Goal: Information Seeking & Learning: Learn about a topic

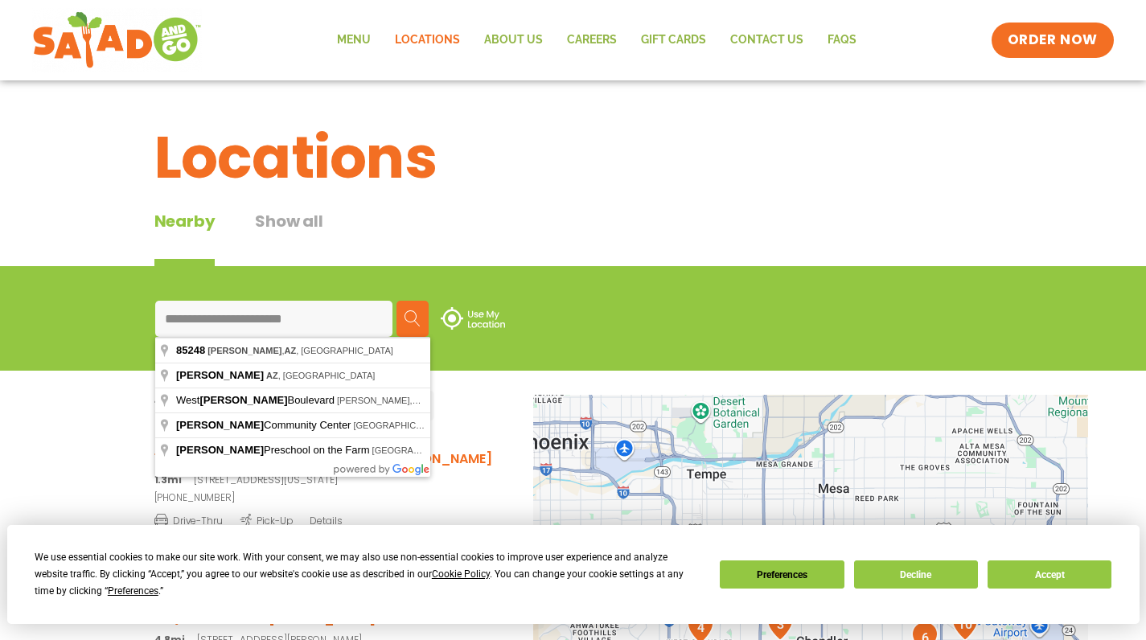
type input "**********"
click at [421, 318] on img at bounding box center [412, 318] width 16 height 16
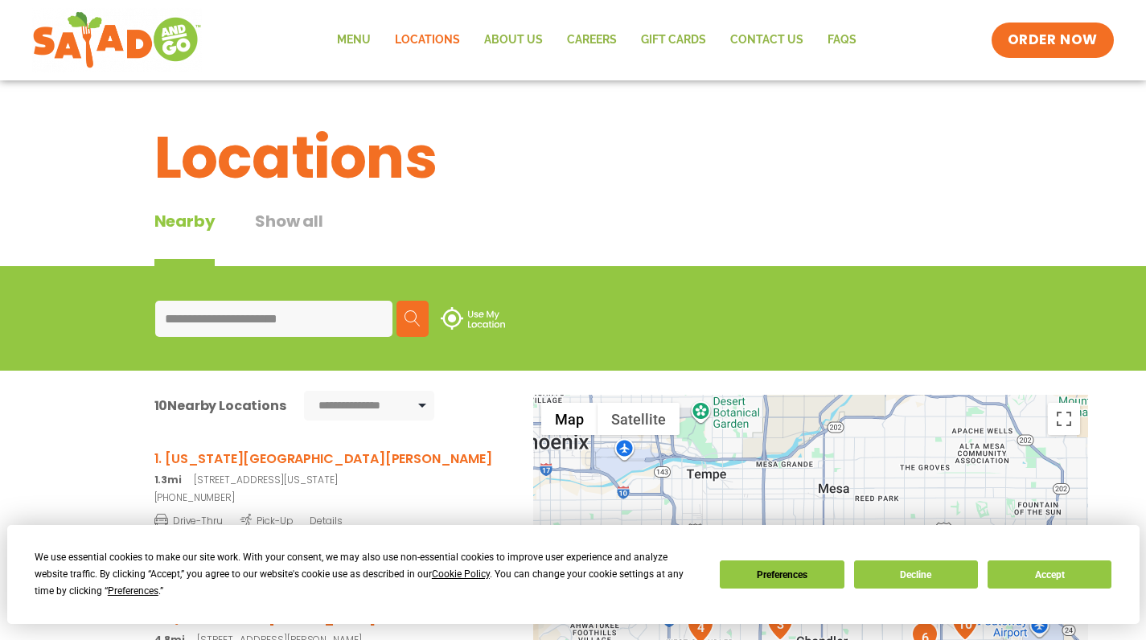
click at [894, 574] on button "Decline" at bounding box center [916, 574] width 124 height 28
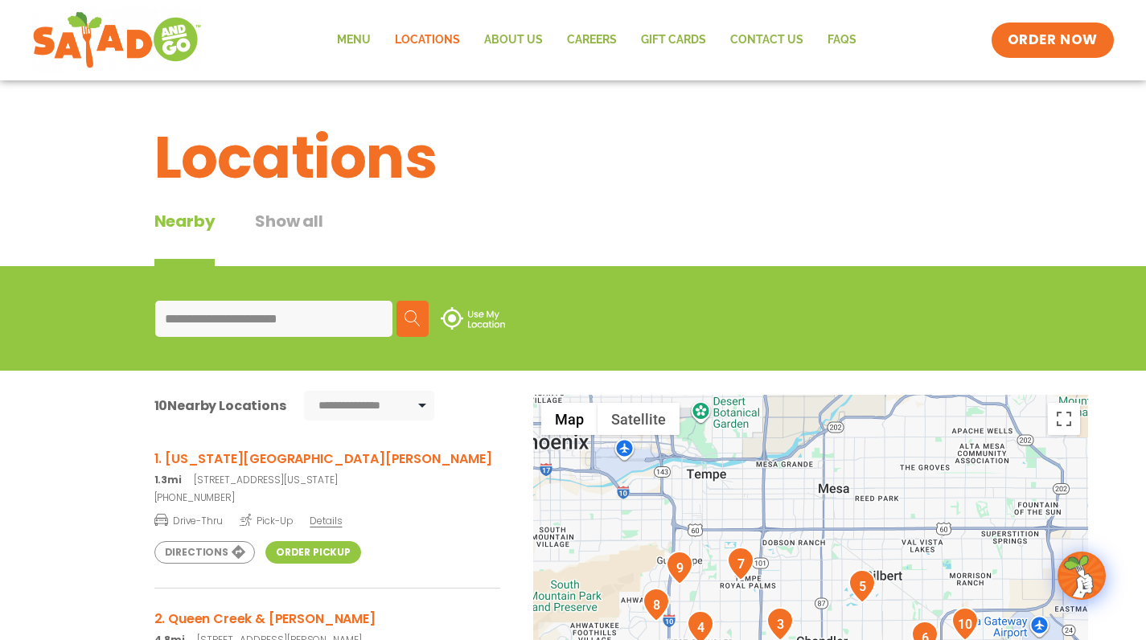
click at [282, 458] on h3 "1. [US_STATE][GEOGRAPHIC_DATA][PERSON_NAME]" at bounding box center [327, 459] width 346 height 20
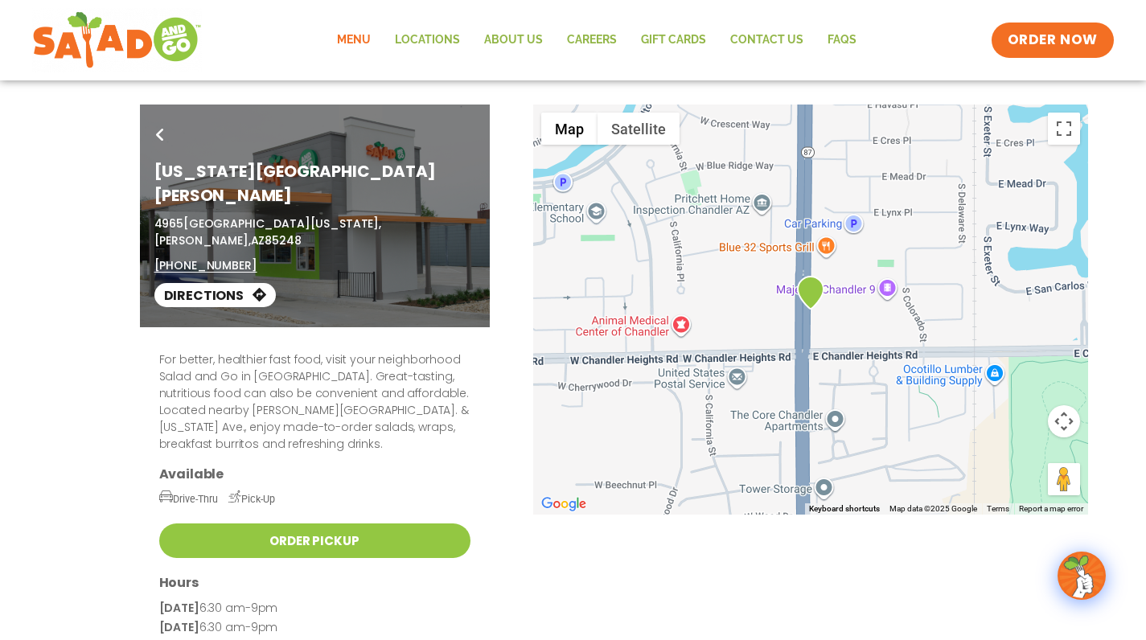
click at [361, 35] on link "Menu" at bounding box center [354, 40] width 58 height 37
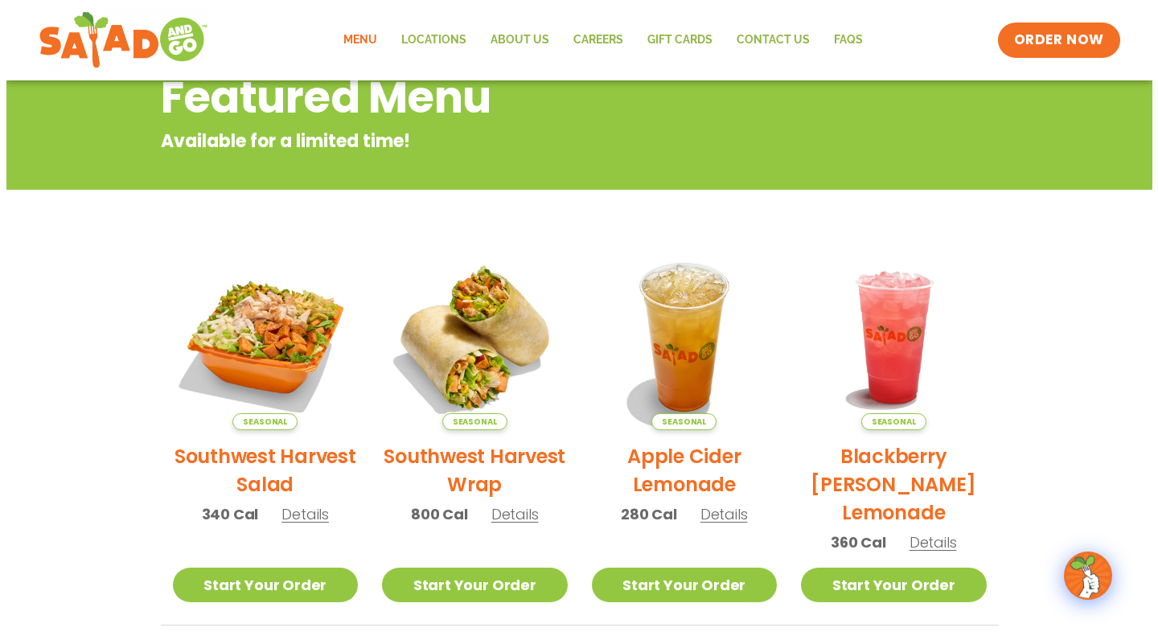
scroll to position [210, 0]
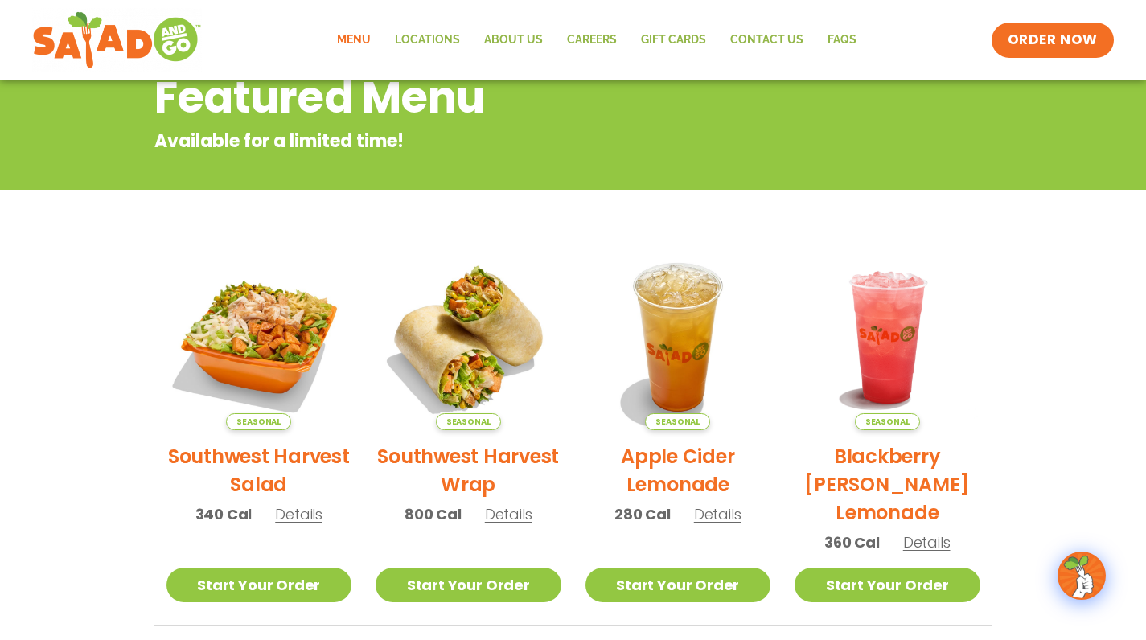
click at [507, 513] on span "Details" at bounding box center [508, 514] width 47 height 20
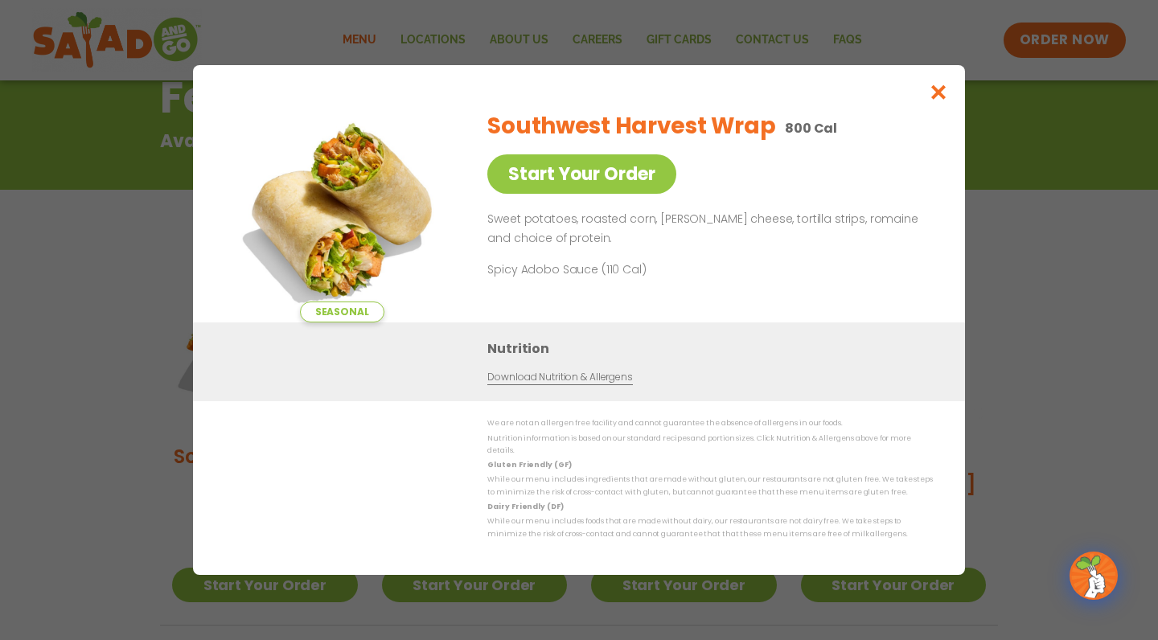
click at [939, 95] on icon "Close modal" at bounding box center [939, 92] width 20 height 17
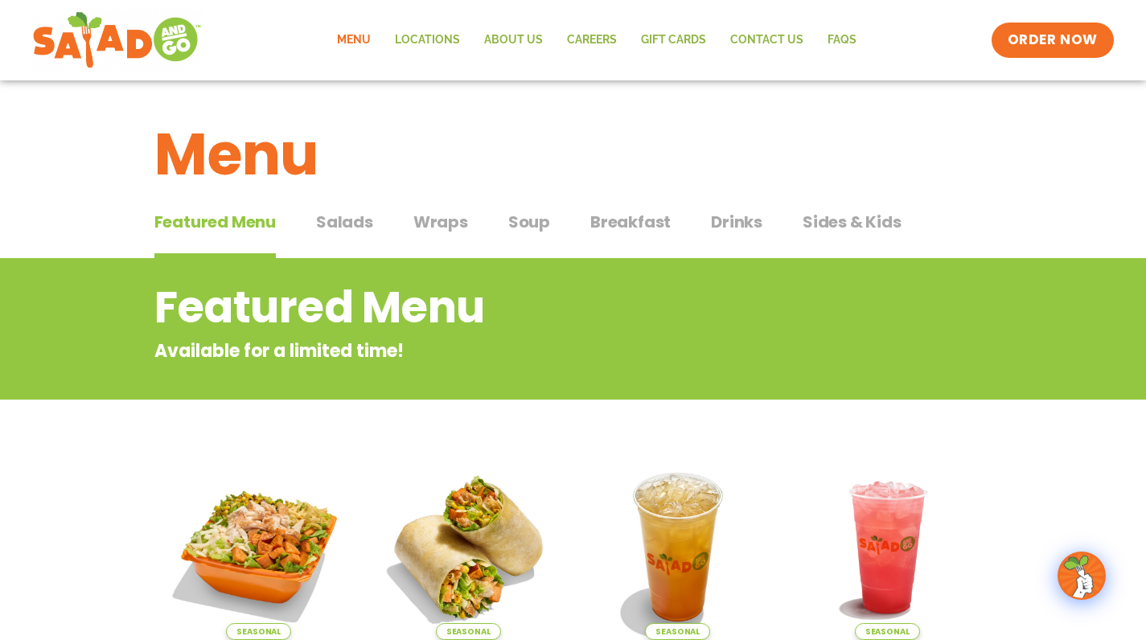
scroll to position [0, 0]
click at [338, 227] on span "Salads" at bounding box center [344, 222] width 57 height 24
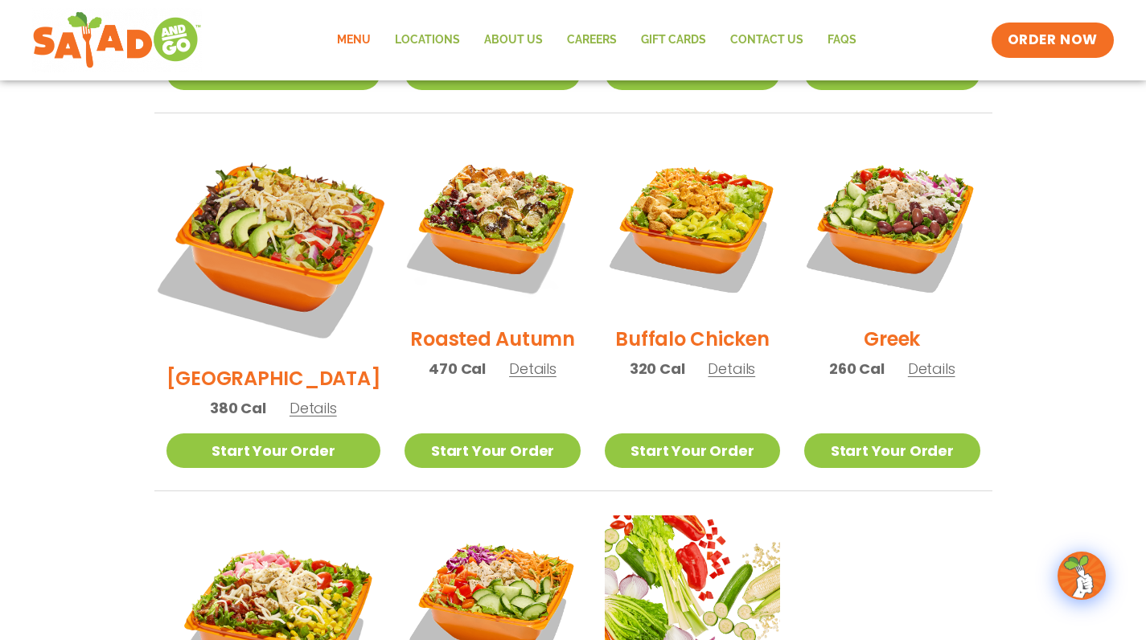
scroll to position [806, 0]
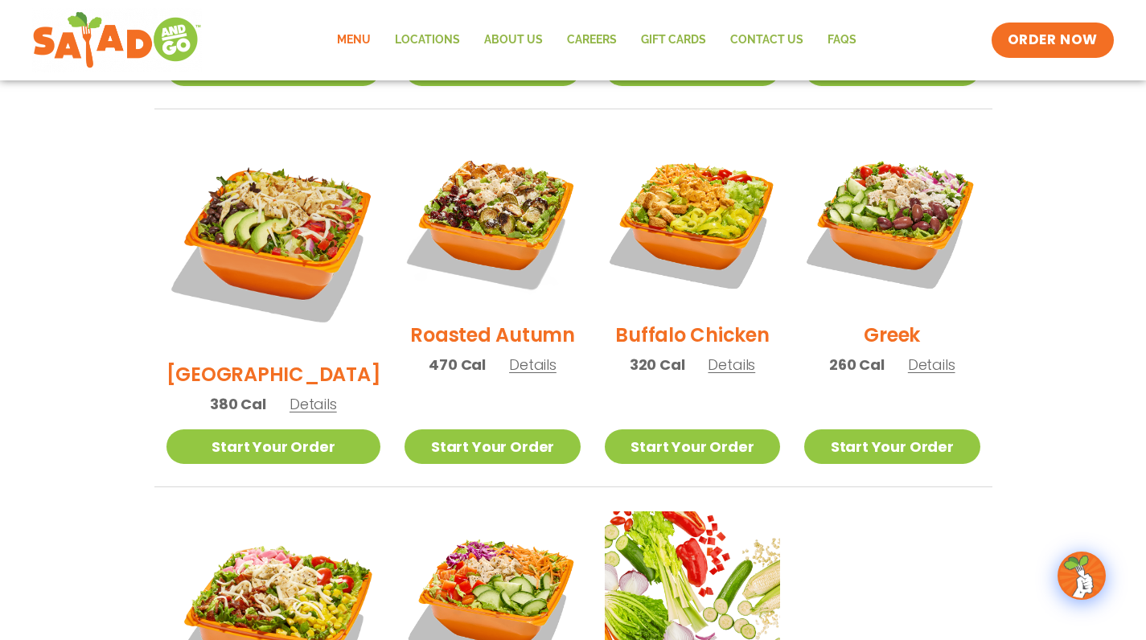
click at [929, 355] on span "Details" at bounding box center [931, 365] width 47 height 20
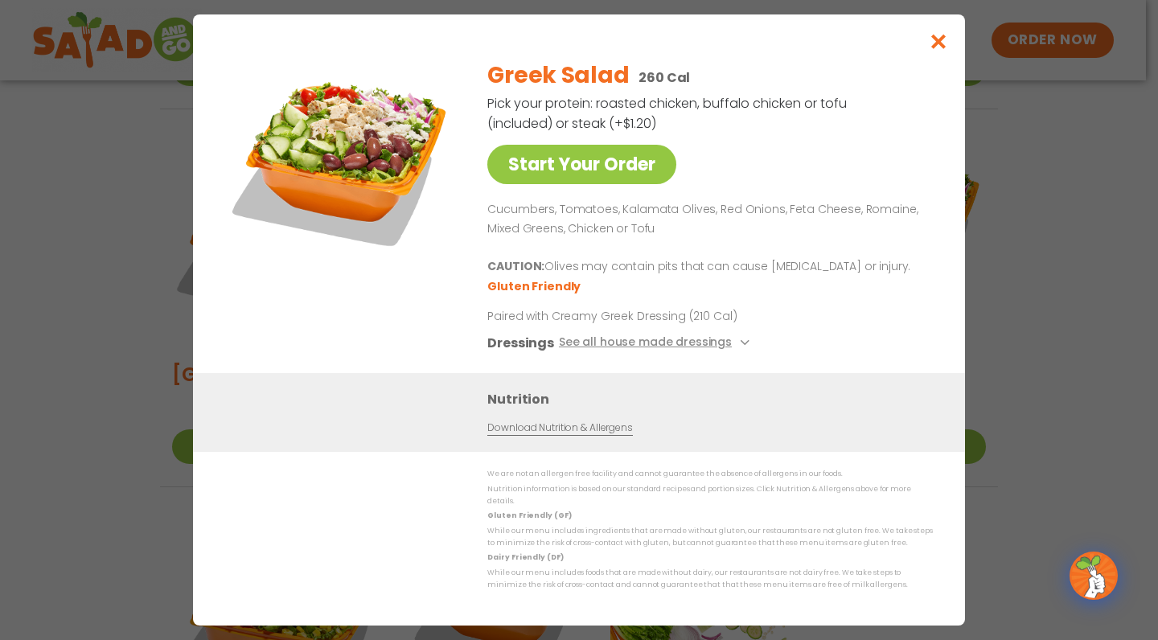
click at [940, 48] on icon "Close modal" at bounding box center [939, 41] width 20 height 17
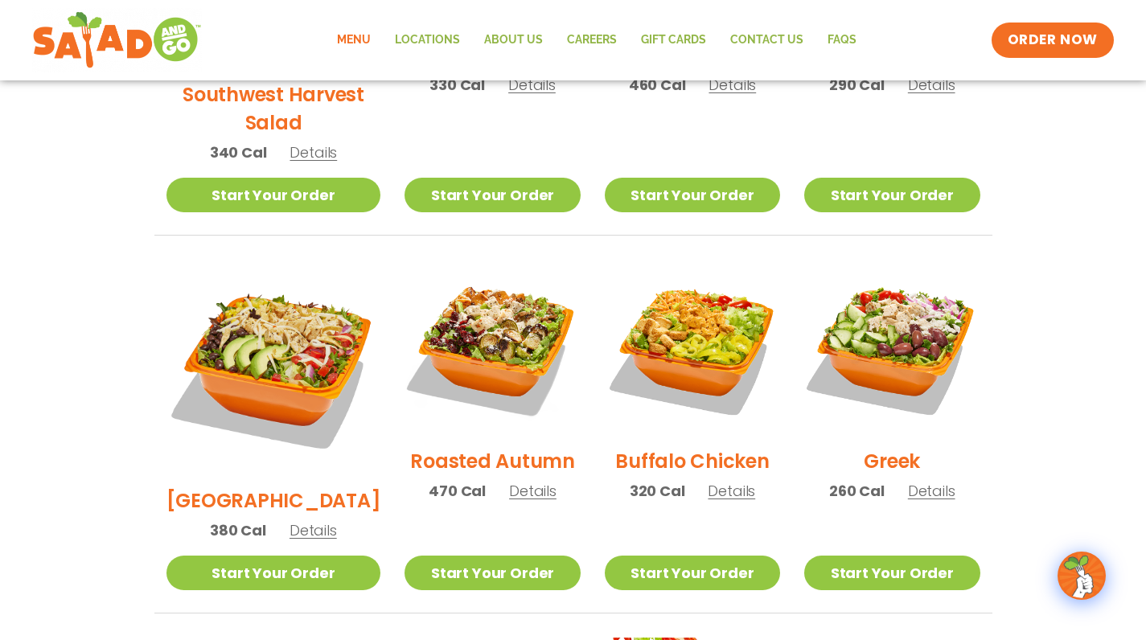
scroll to position [673, 0]
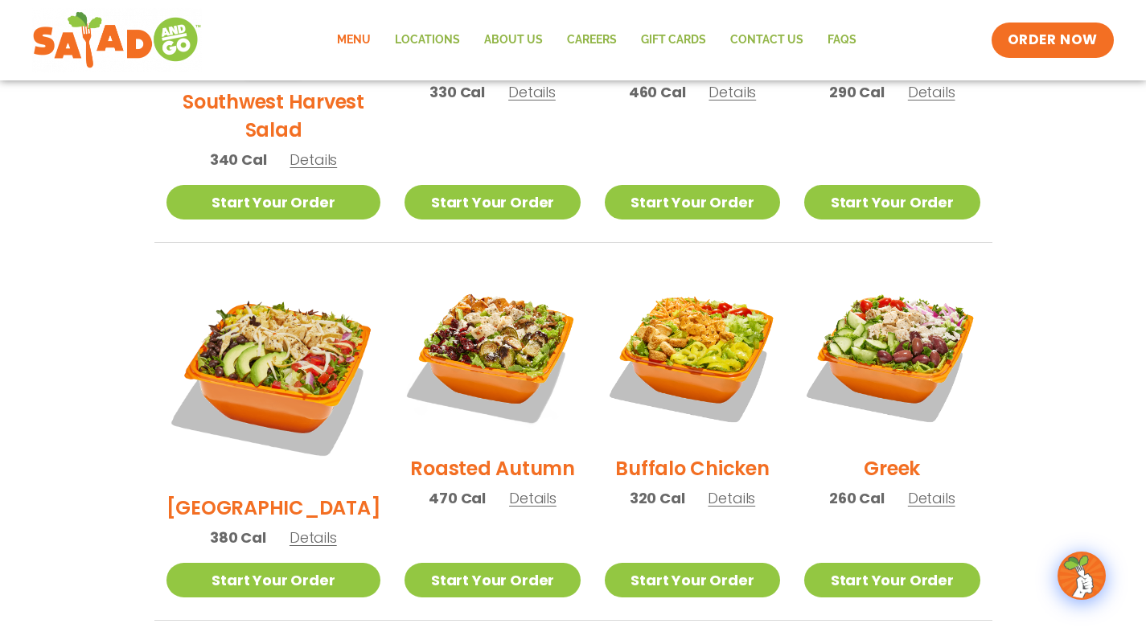
click at [719, 488] on span "Details" at bounding box center [731, 498] width 47 height 20
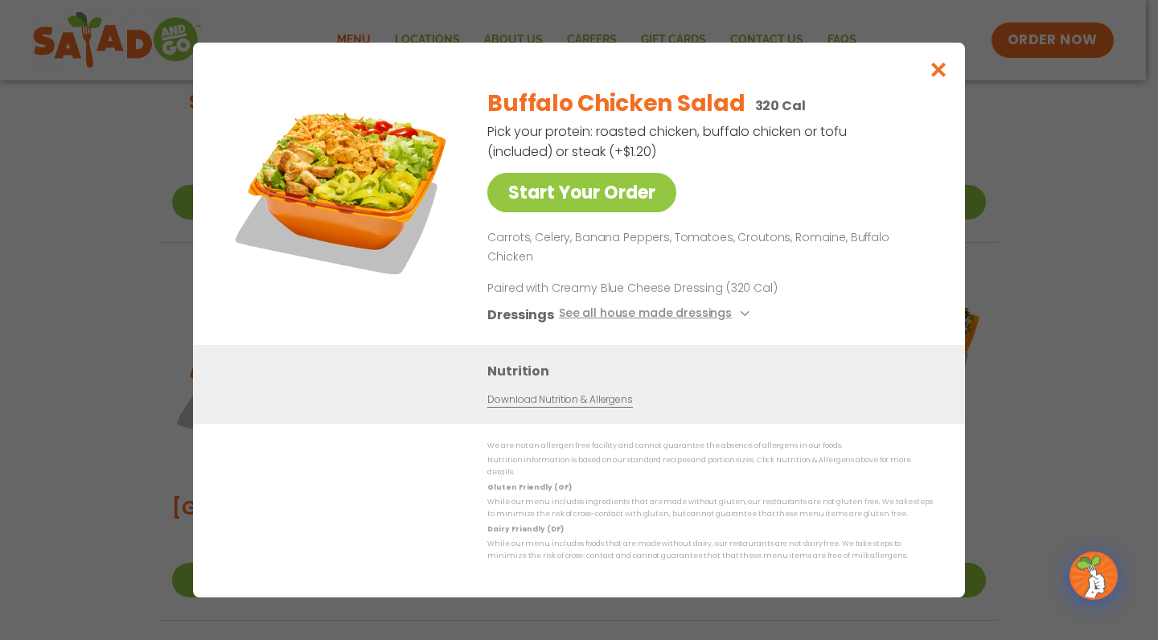
click at [938, 78] on icon "Close modal" at bounding box center [939, 69] width 20 height 17
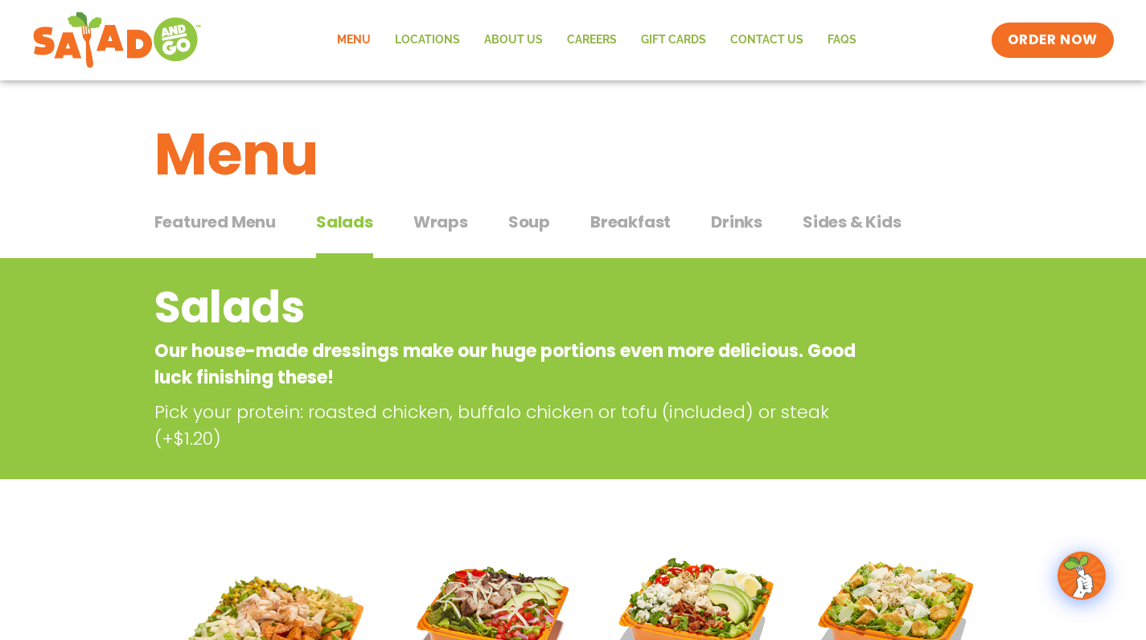
scroll to position [0, 0]
click at [445, 224] on span "Wraps" at bounding box center [440, 222] width 55 height 24
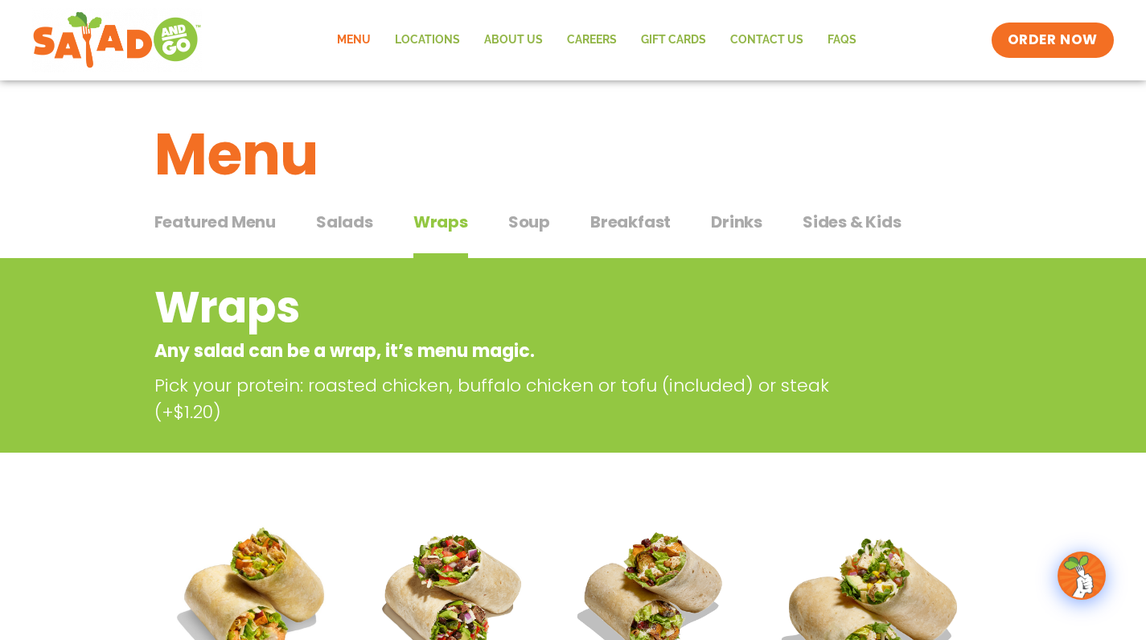
click at [445, 224] on span "Wraps" at bounding box center [440, 222] width 55 height 24
click at [527, 220] on span "Soup" at bounding box center [529, 222] width 42 height 24
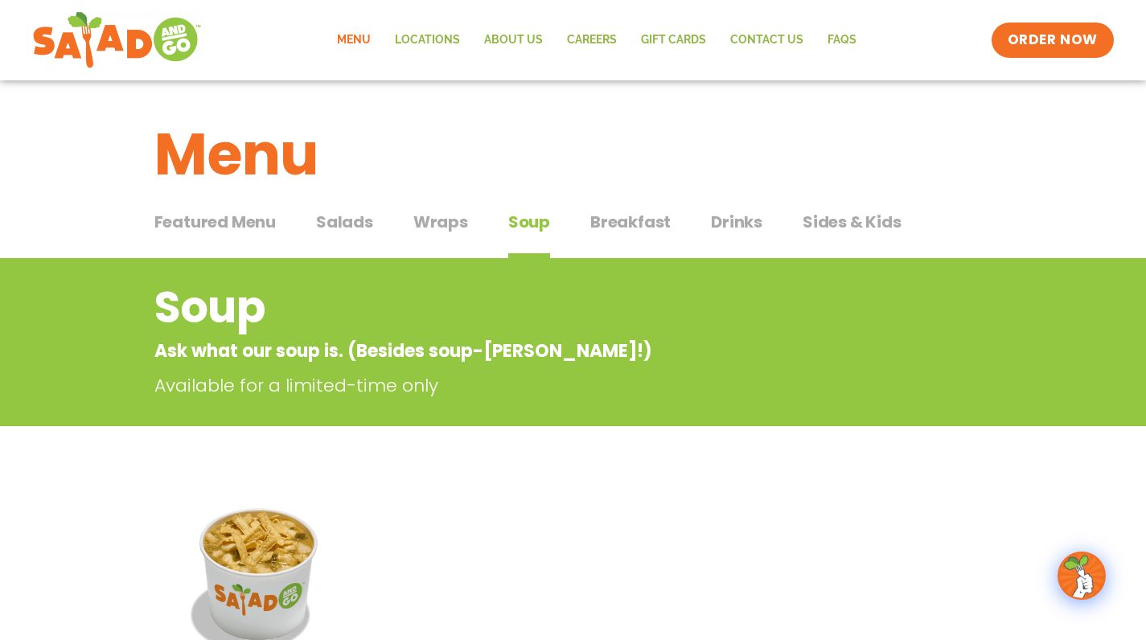
click at [451, 220] on span "Wraps" at bounding box center [440, 222] width 55 height 24
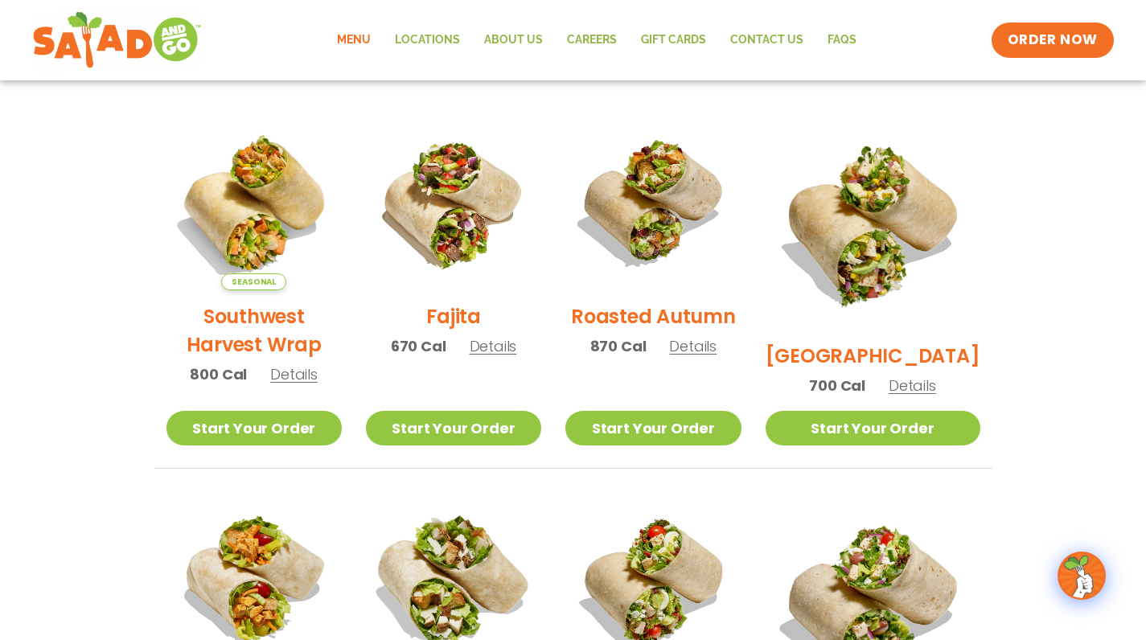
scroll to position [370, 0]
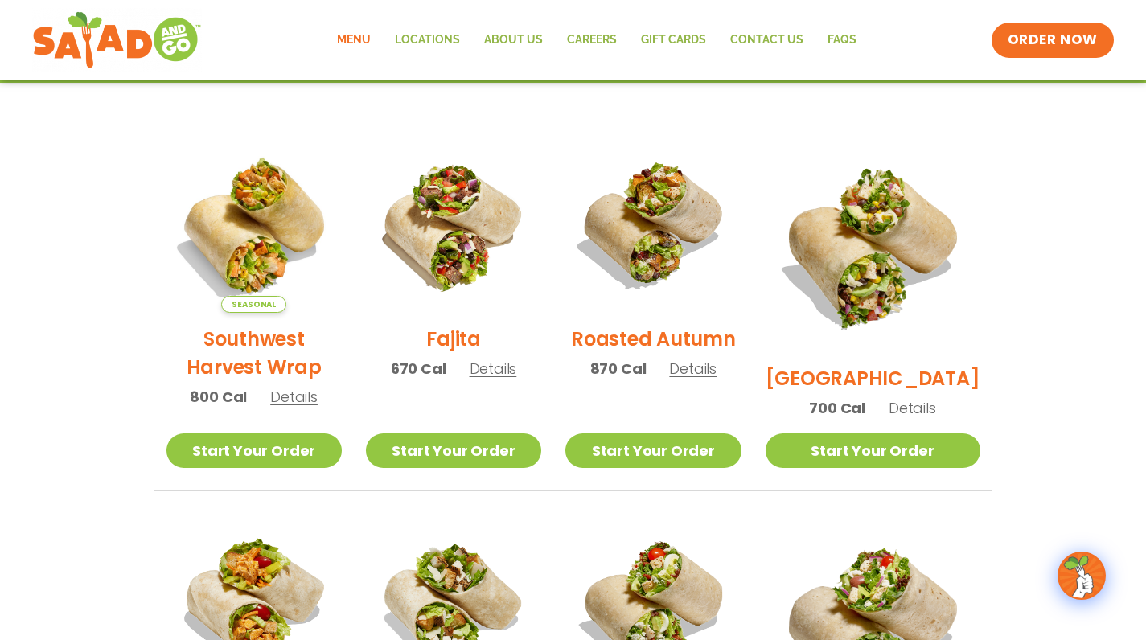
click at [716, 379] on span "Details" at bounding box center [692, 369] width 47 height 20
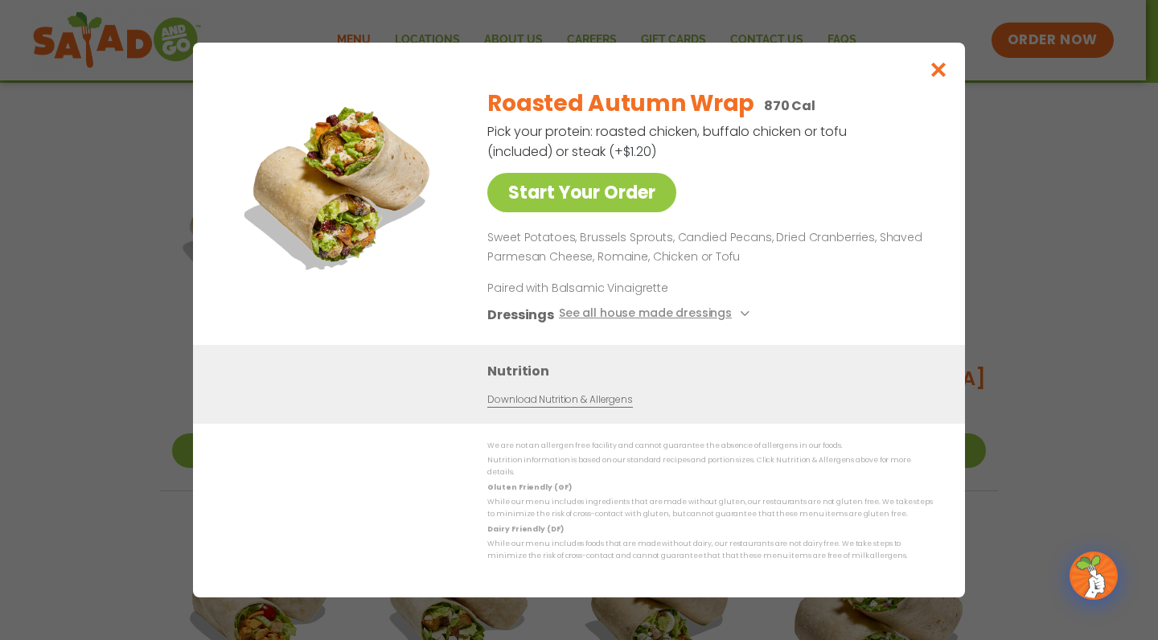
click at [943, 75] on icon "Close modal" at bounding box center [939, 69] width 20 height 17
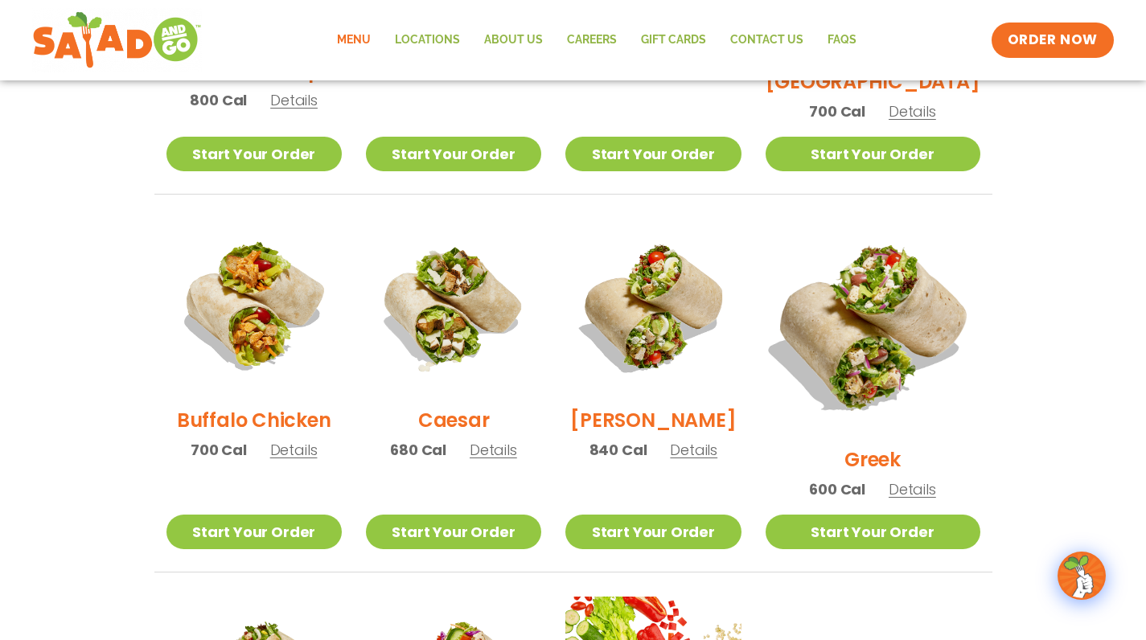
scroll to position [667, 0]
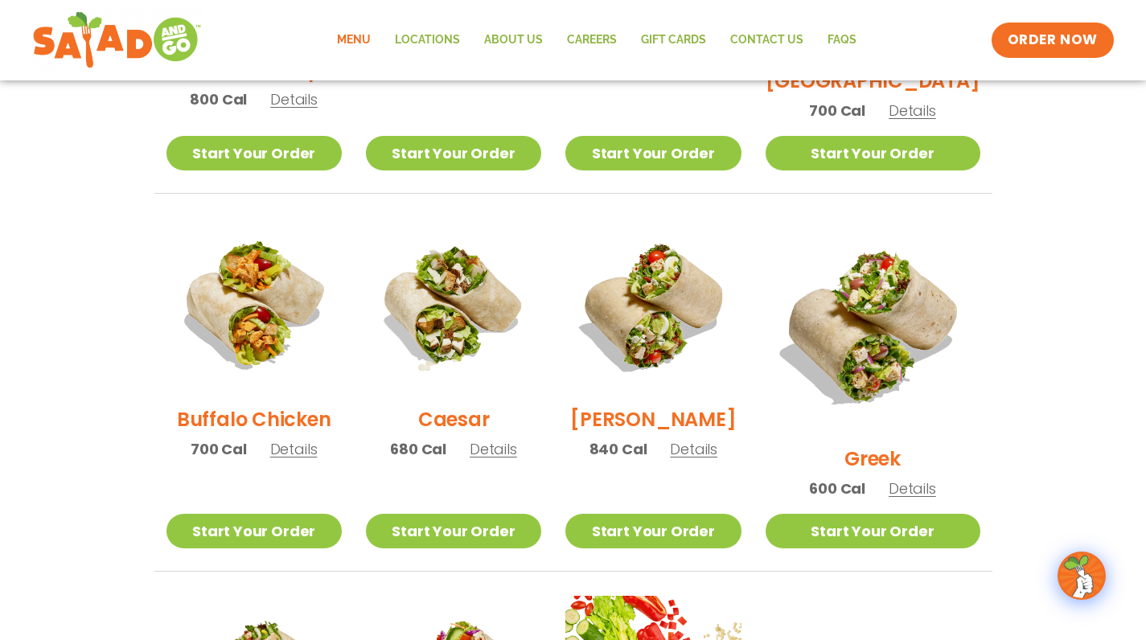
click at [293, 459] on span "Details" at bounding box center [293, 449] width 47 height 20
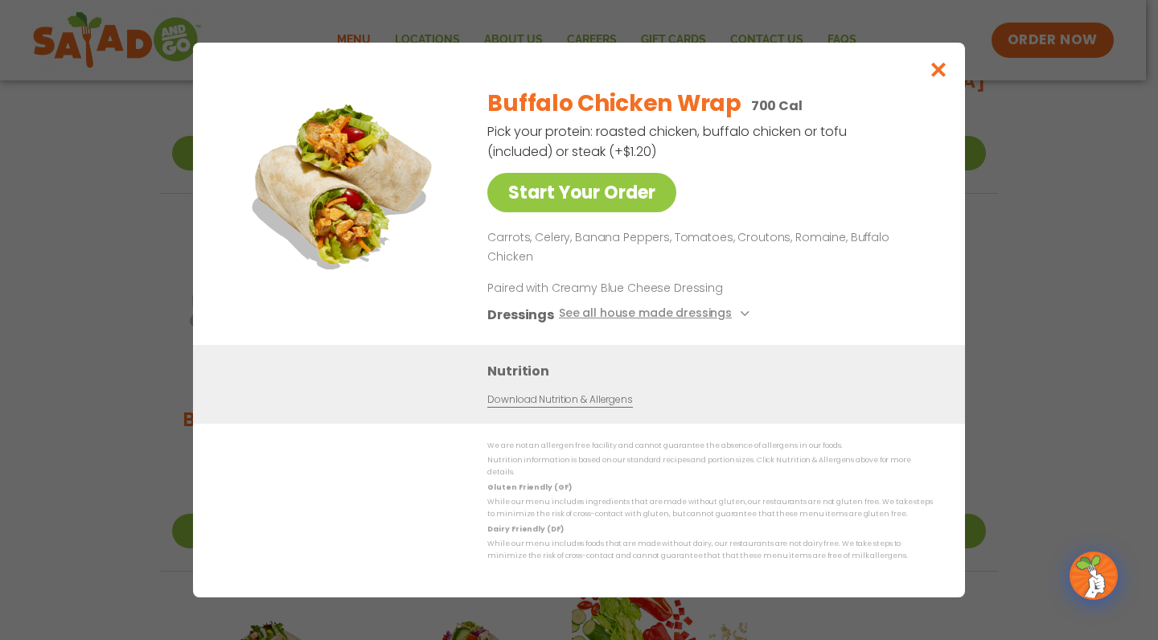
click at [940, 78] on icon "Close modal" at bounding box center [939, 69] width 20 height 17
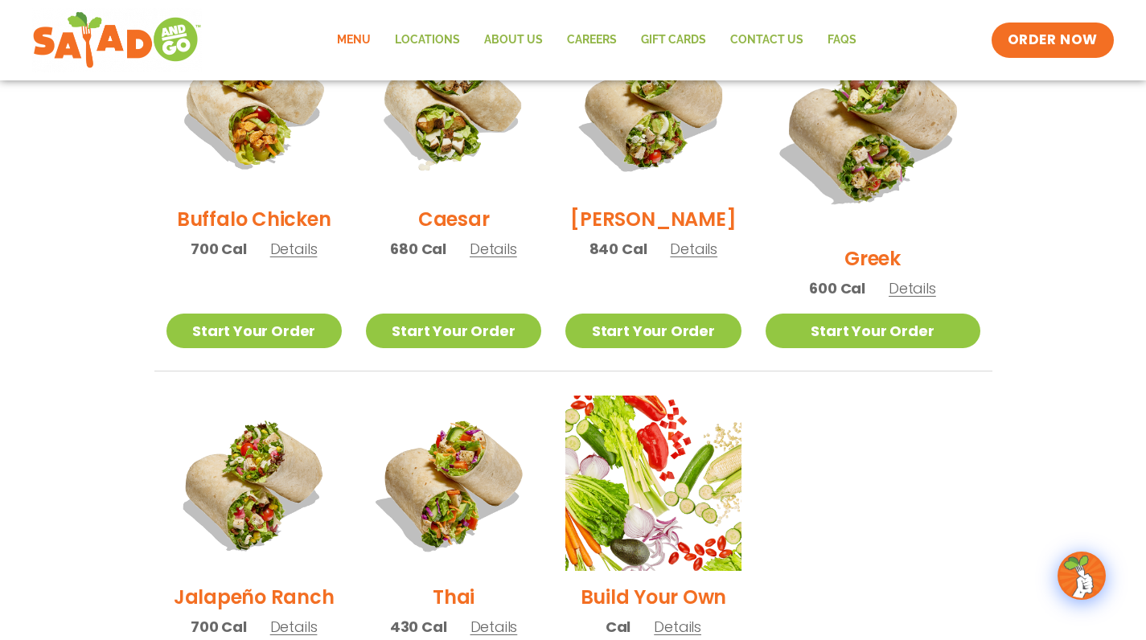
scroll to position [878, 0]
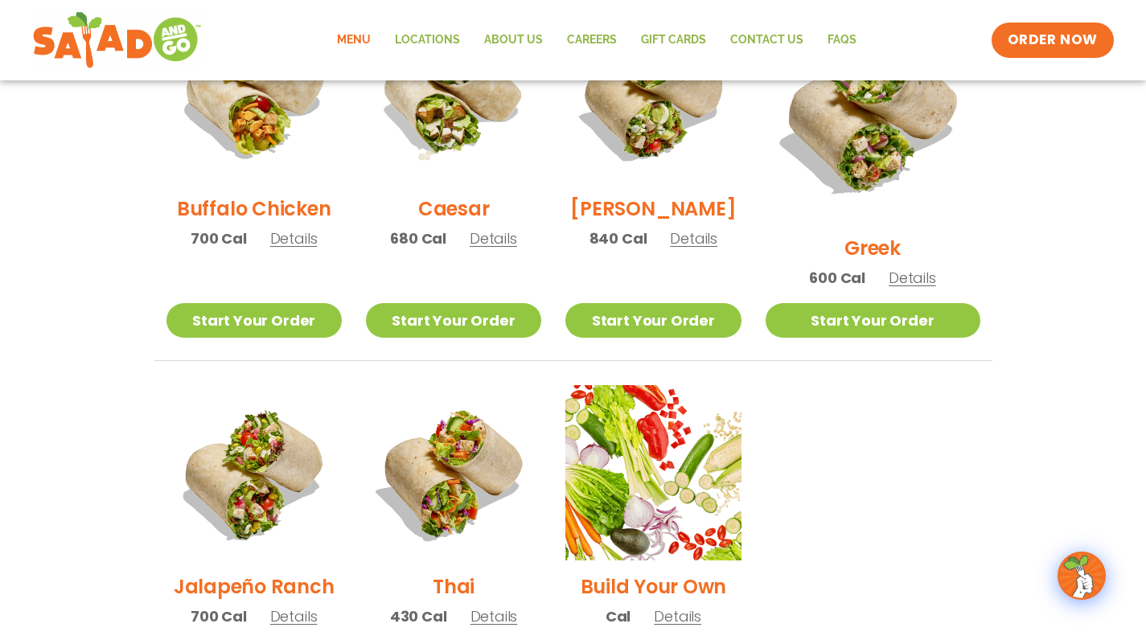
click at [930, 268] on span "Details" at bounding box center [911, 278] width 47 height 20
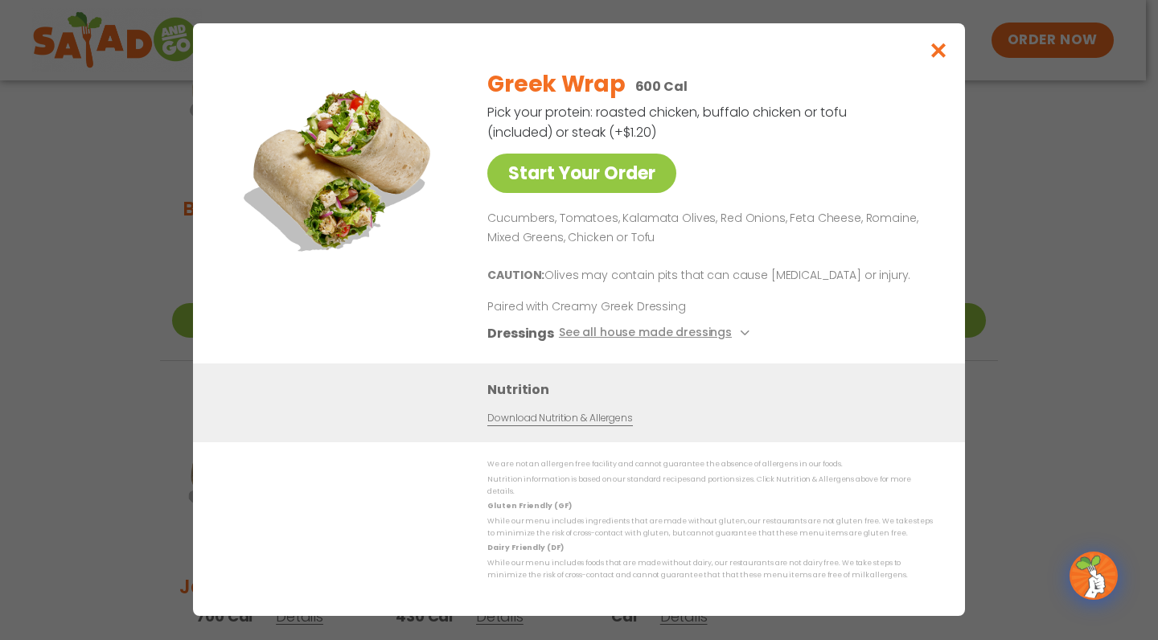
click at [931, 59] on icon "Close modal" at bounding box center [939, 50] width 20 height 17
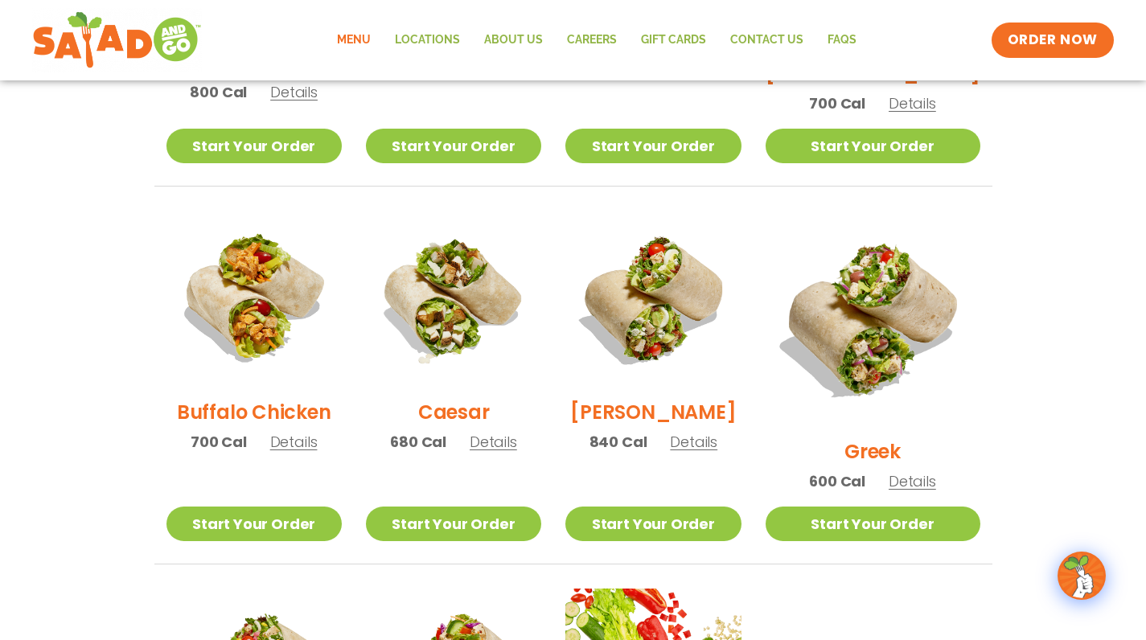
scroll to position [678, 0]
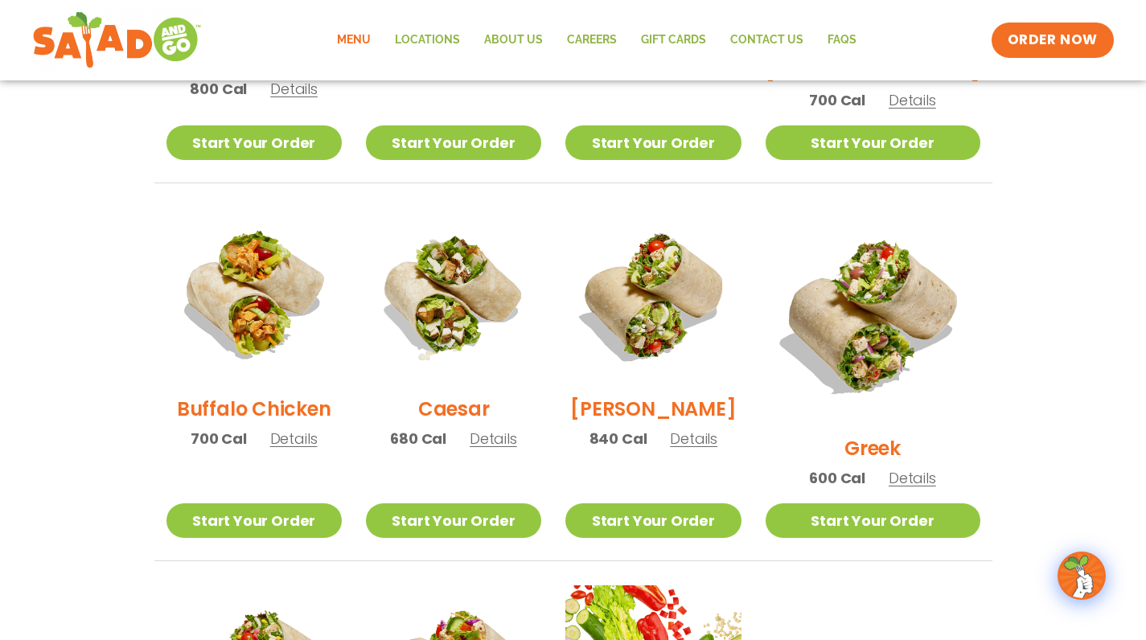
click at [306, 449] on span "Details" at bounding box center [293, 439] width 47 height 20
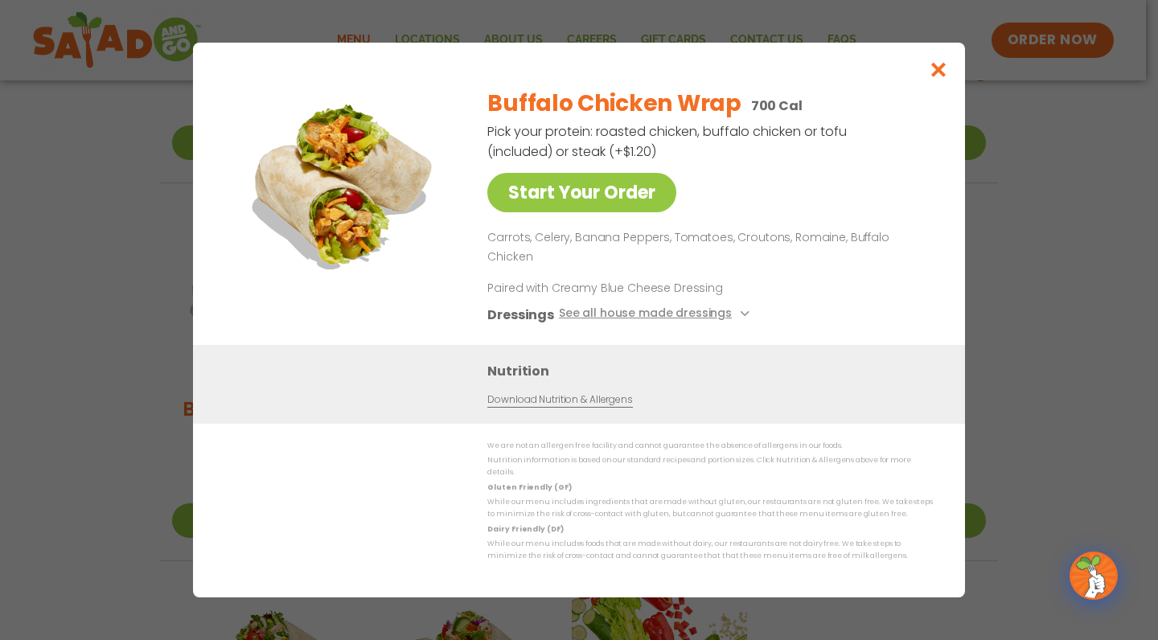
click at [942, 78] on icon "Close modal" at bounding box center [939, 69] width 20 height 17
